Goal: Find specific page/section: Find specific page/section

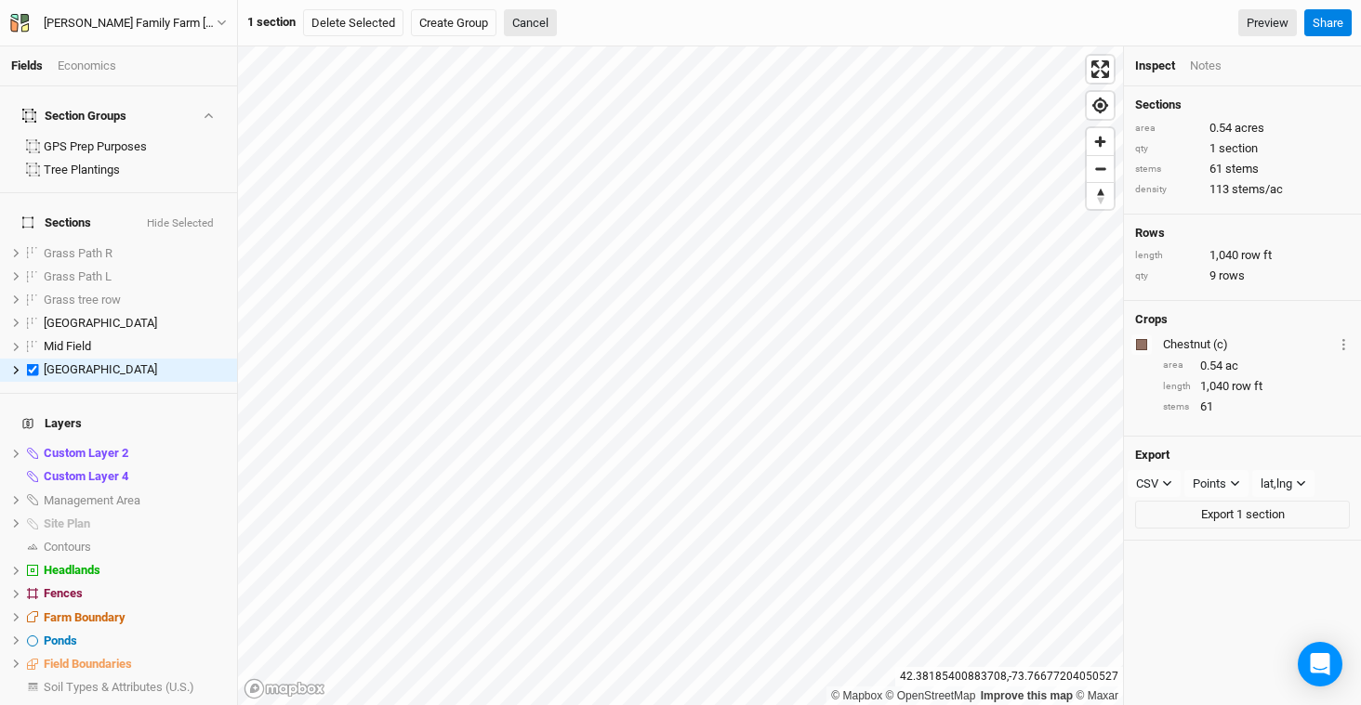
click at [94, 69] on div "Economics" at bounding box center [87, 66] width 59 height 17
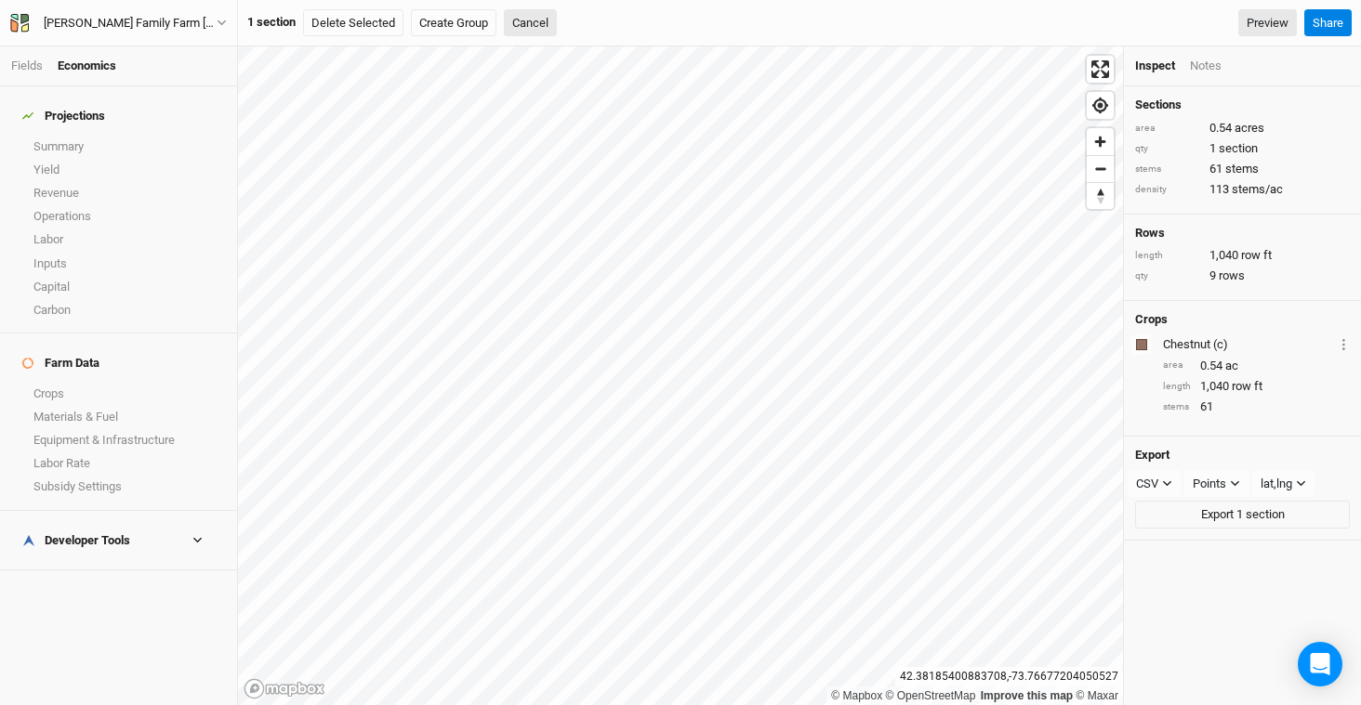
click at [87, 533] on div "Developer Tools" at bounding box center [76, 540] width 108 height 15
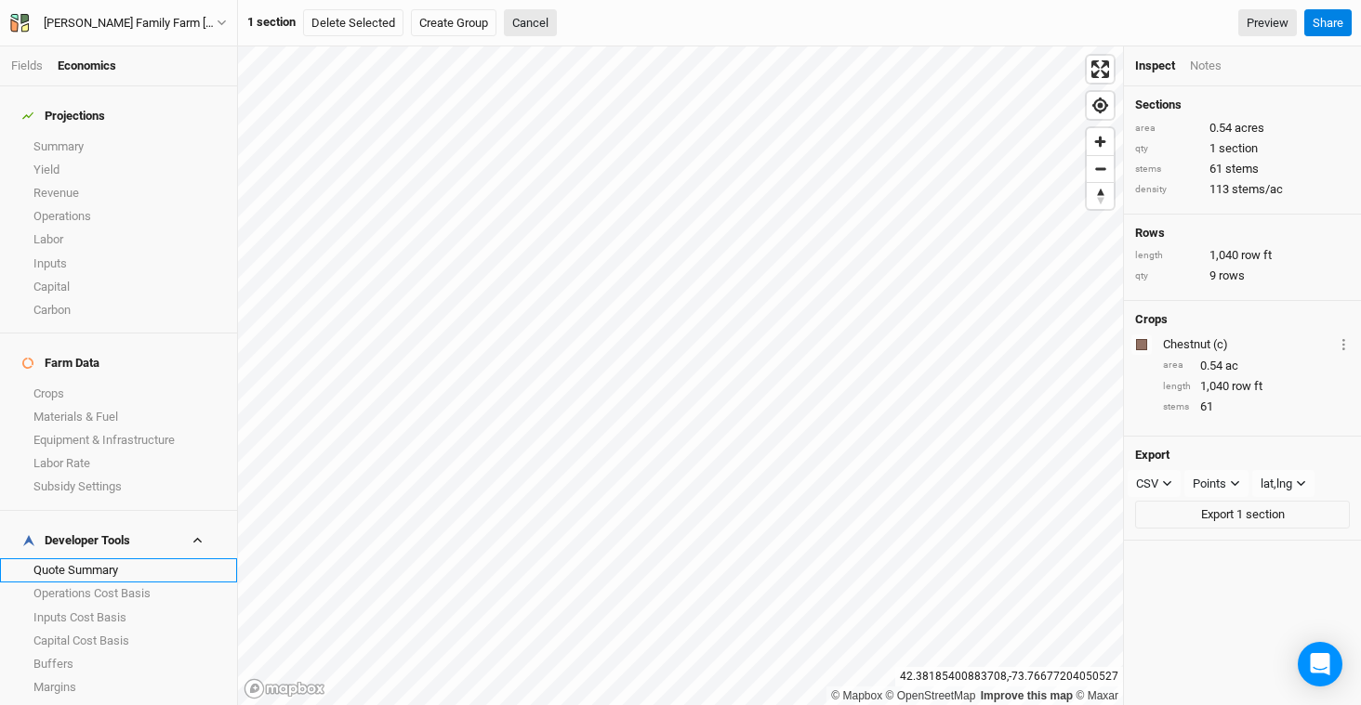
click at [110, 559] on link "Quote Summary" at bounding box center [118, 570] width 237 height 23
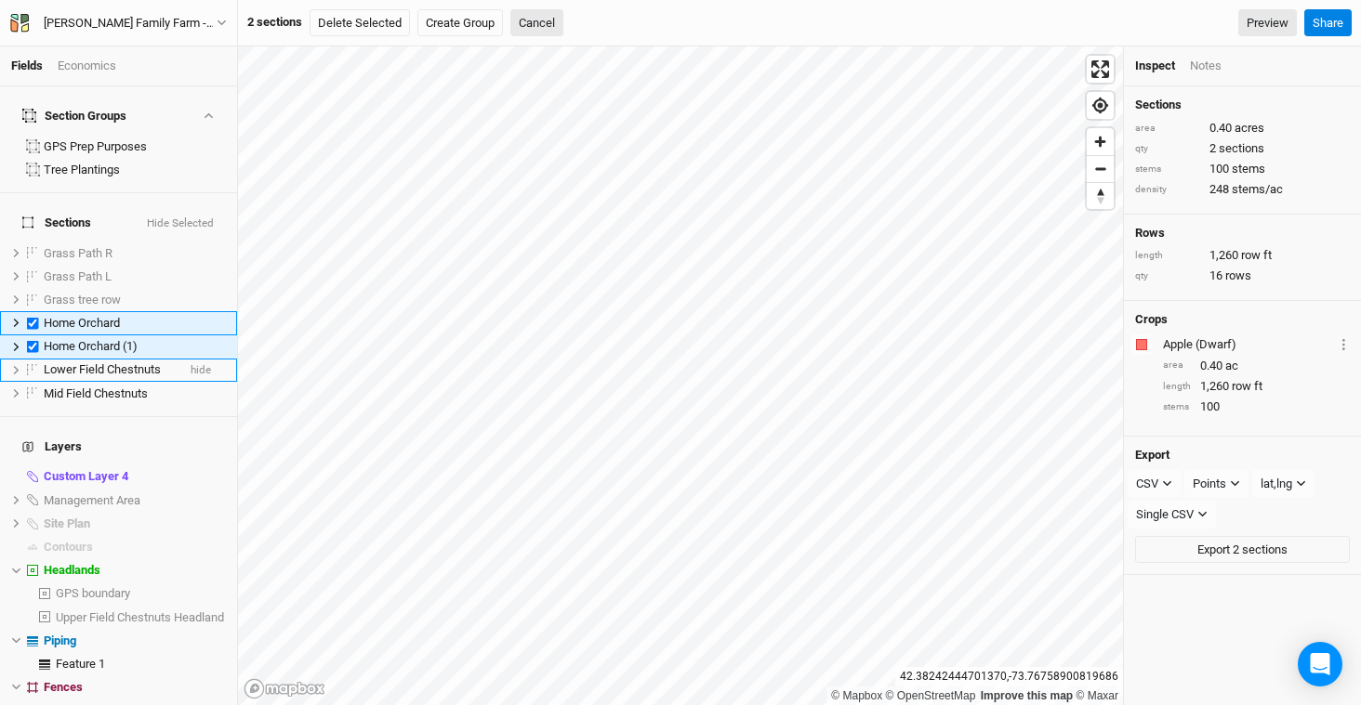
scroll to position [84, 0]
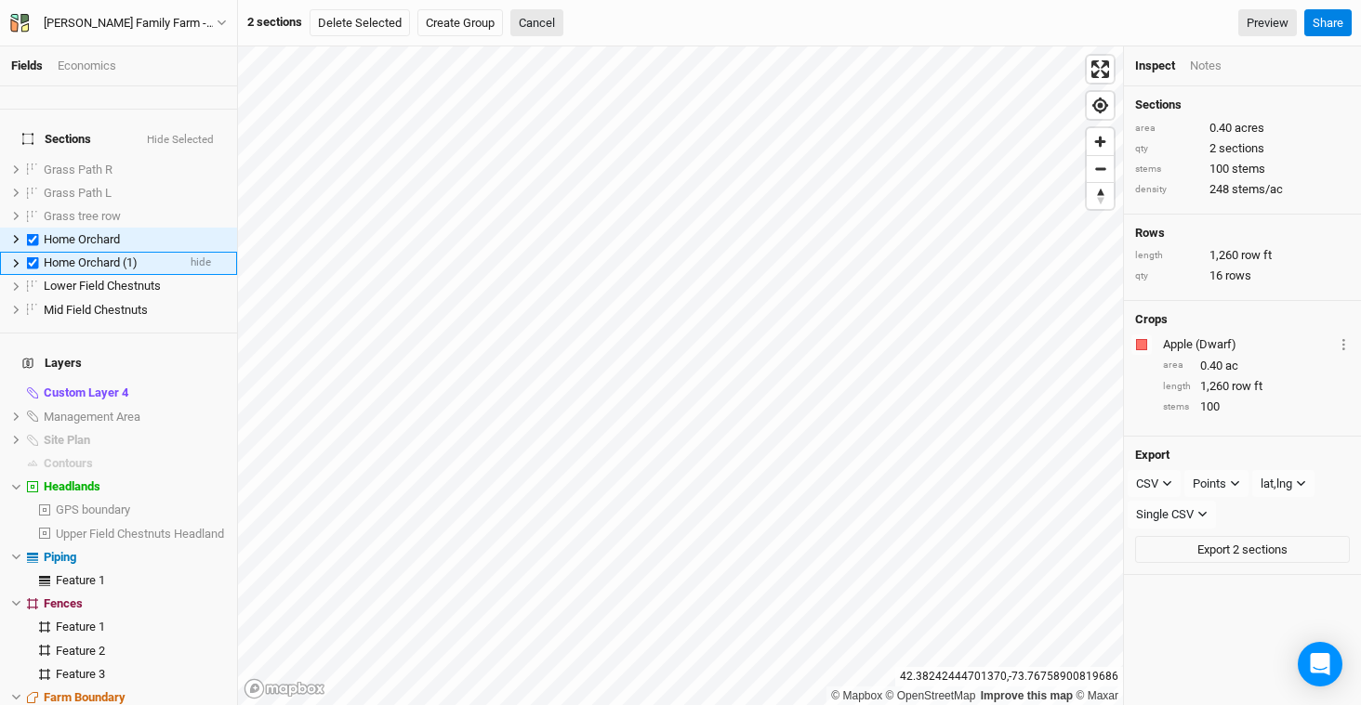
click at [32, 252] on label at bounding box center [32, 263] width 23 height 23
click at [32, 257] on input "checkbox" at bounding box center [33, 263] width 12 height 12
checkbox input "false"
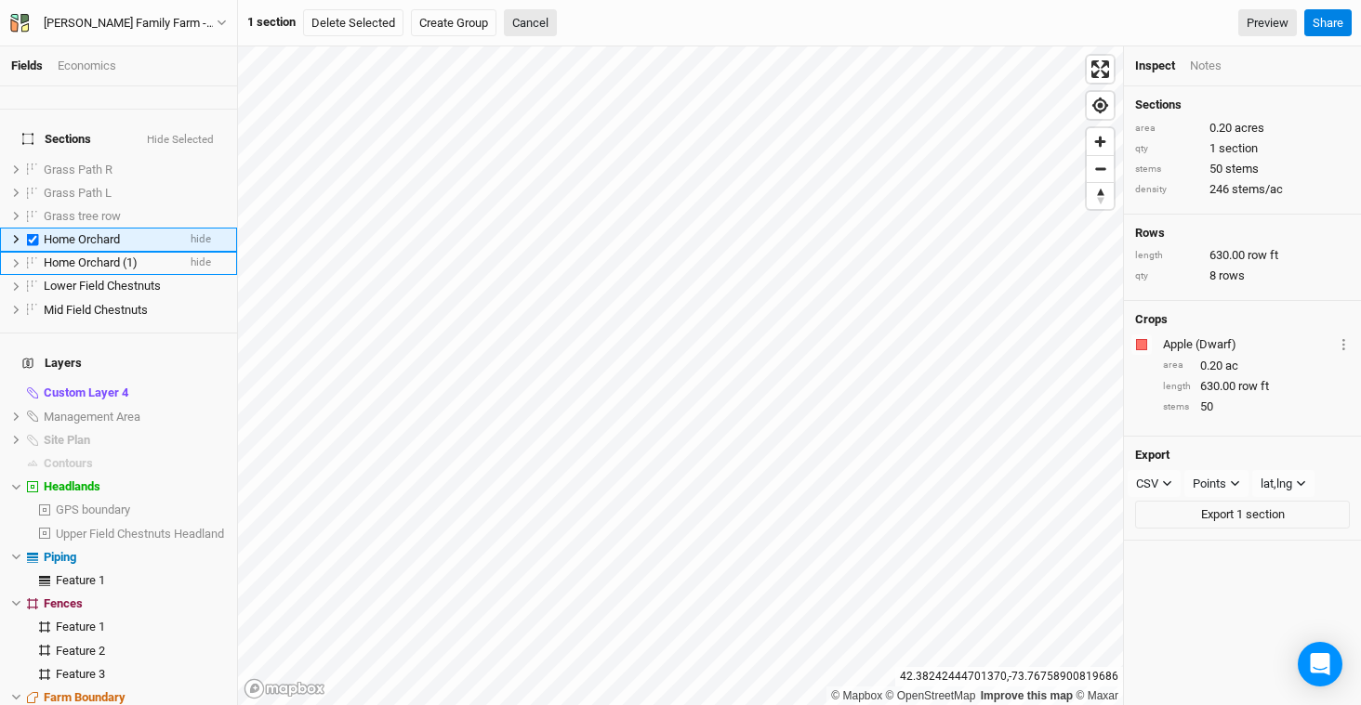
click at [32, 228] on label at bounding box center [32, 239] width 23 height 23
click at [32, 233] on input "checkbox" at bounding box center [33, 239] width 12 height 12
checkbox input "false"
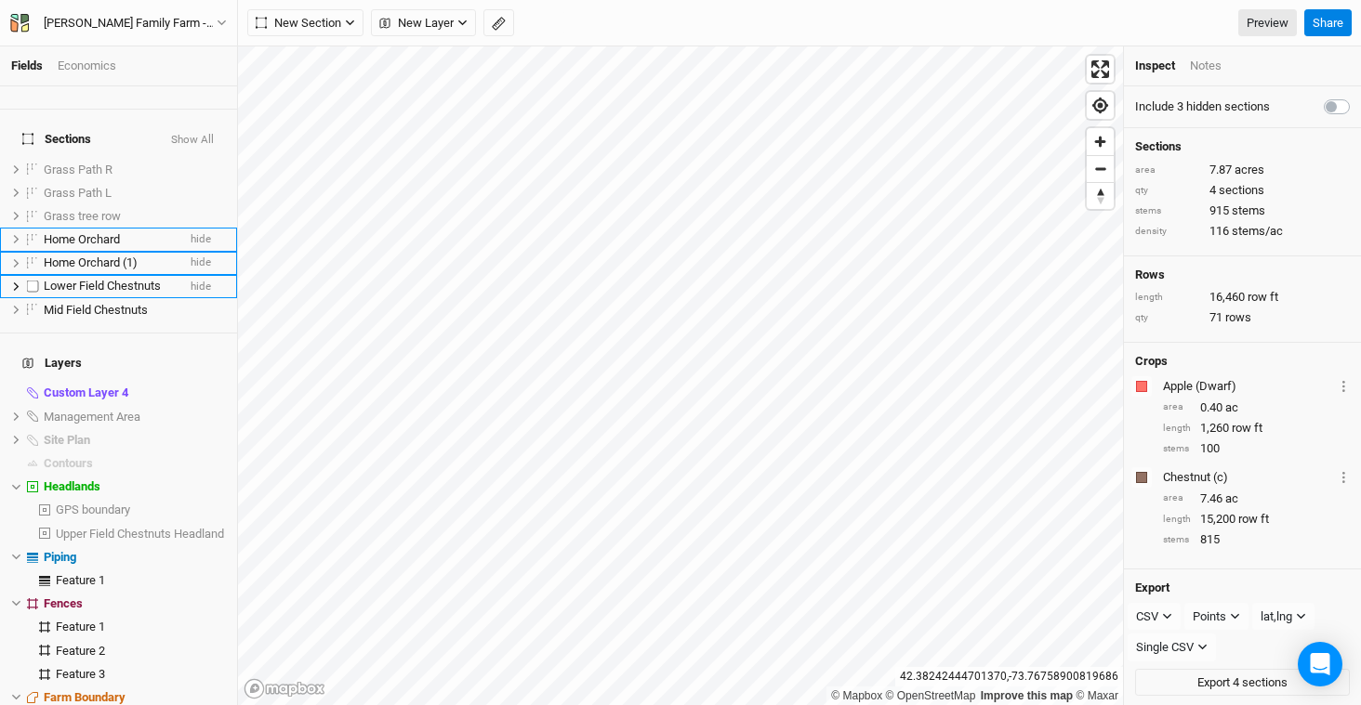
click at [35, 275] on label at bounding box center [32, 286] width 23 height 23
click at [35, 281] on input "checkbox" at bounding box center [33, 287] width 12 height 12
checkbox input "true"
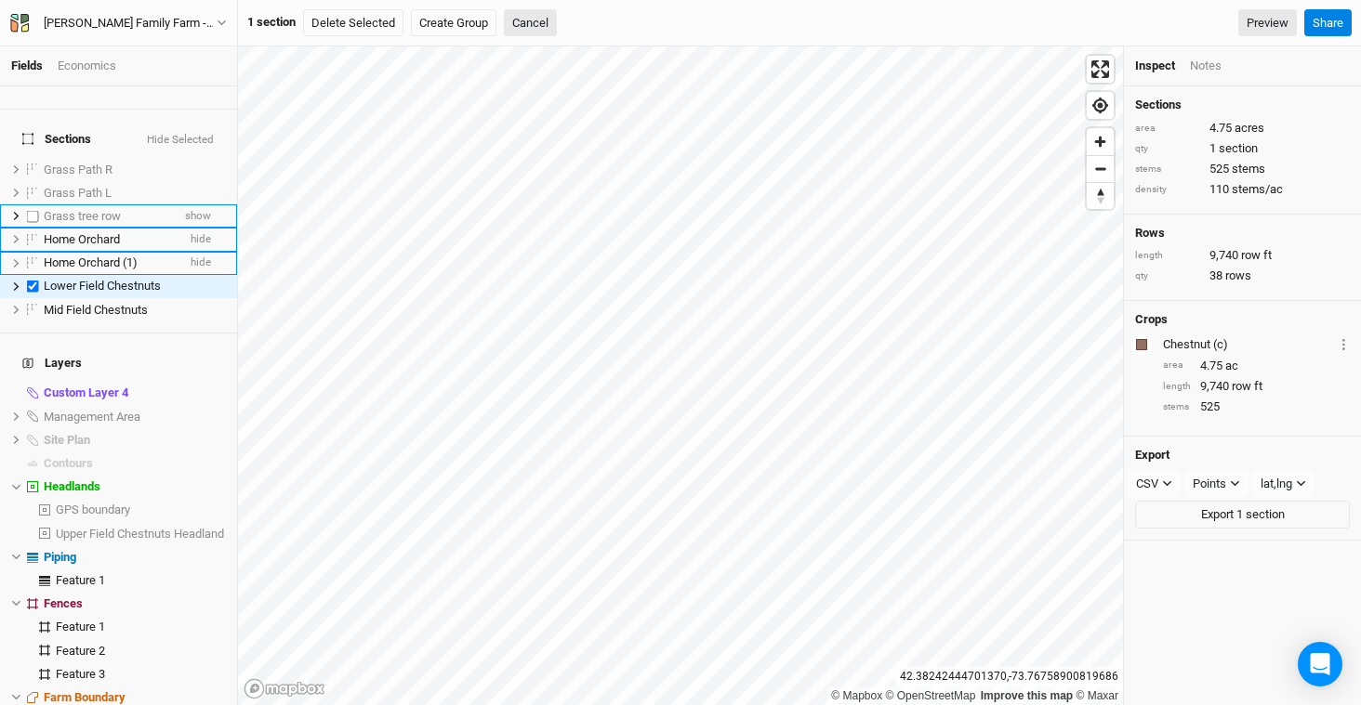
scroll to position [0, 0]
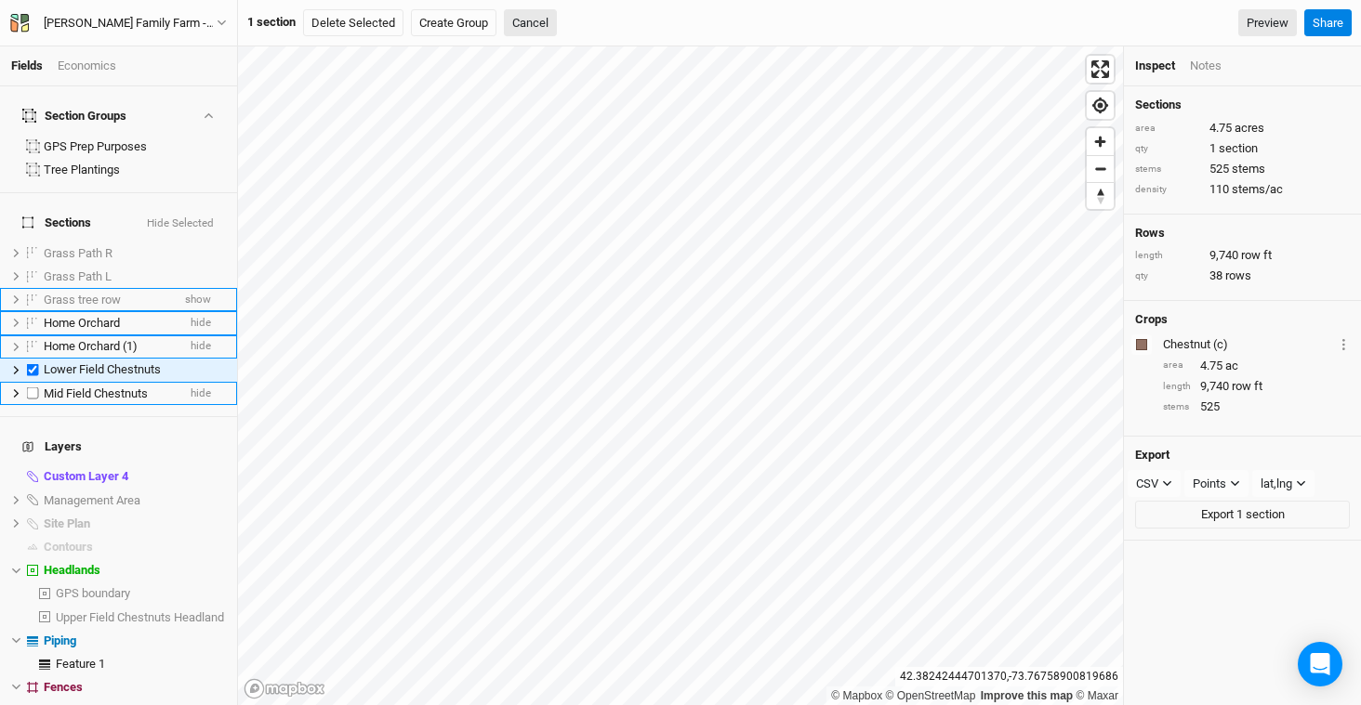
click at [33, 382] on label at bounding box center [32, 393] width 23 height 23
click at [33, 388] on input "checkbox" at bounding box center [33, 394] width 12 height 12
checkbox input "true"
click at [36, 335] on label at bounding box center [32, 346] width 23 height 23
click at [36, 341] on input "checkbox" at bounding box center [33, 347] width 12 height 12
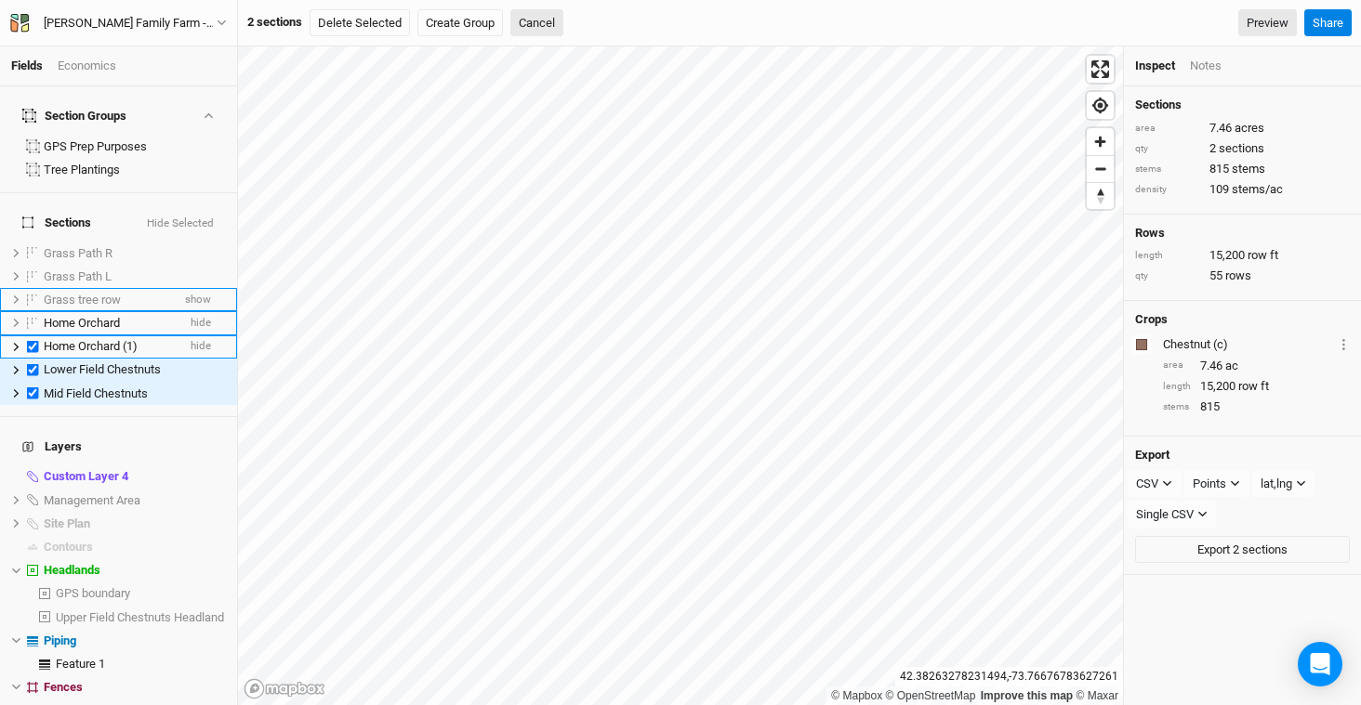
checkbox input "true"
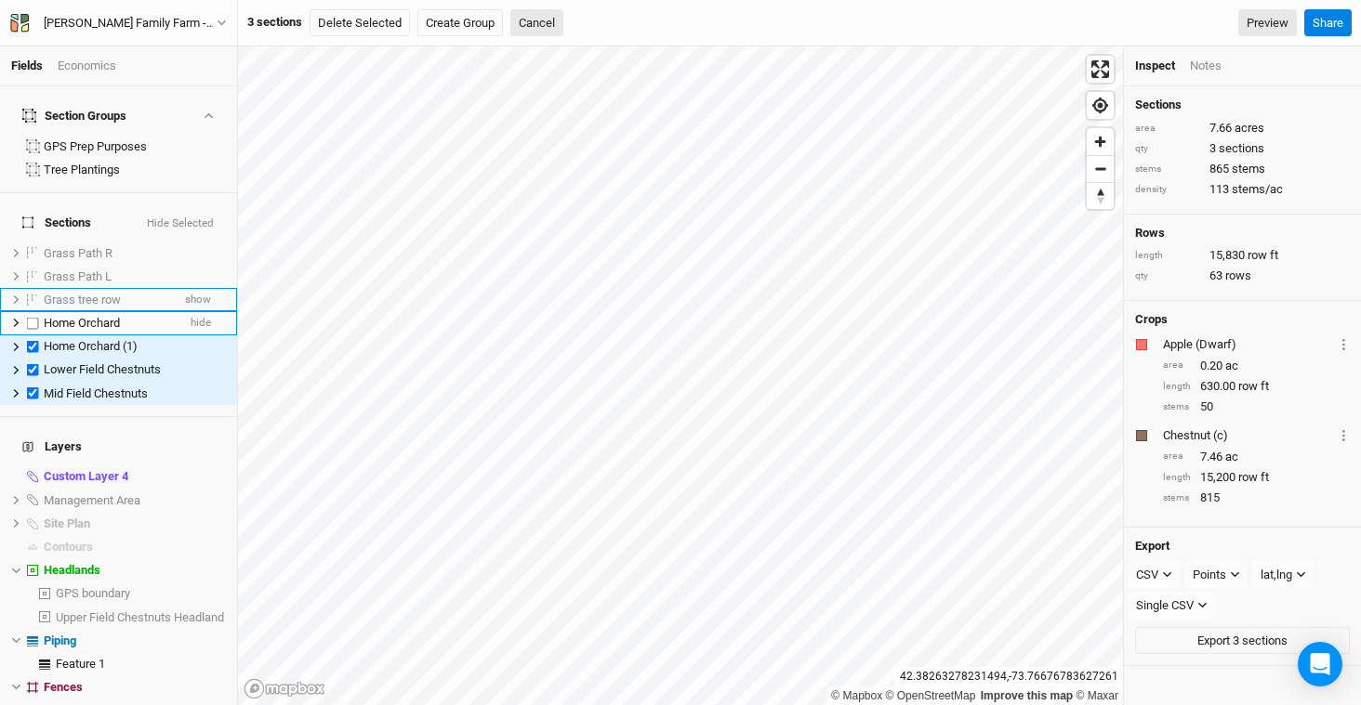
click at [33, 311] on label at bounding box center [32, 322] width 23 height 23
click at [33, 317] on input "checkbox" at bounding box center [33, 323] width 12 height 12
checkbox input "true"
